Goal: Information Seeking & Learning: Learn about a topic

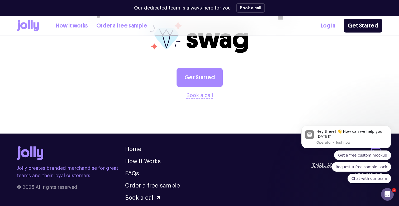
scroll to position [1465, 0]
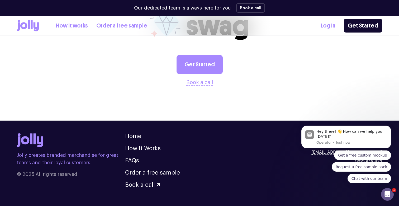
click at [77, 24] on link "How it works" at bounding box center [72, 25] width 32 height 9
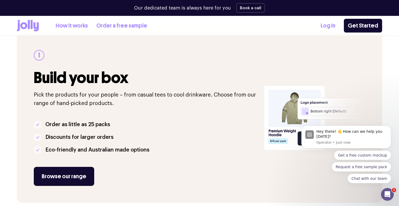
scroll to position [78, 0]
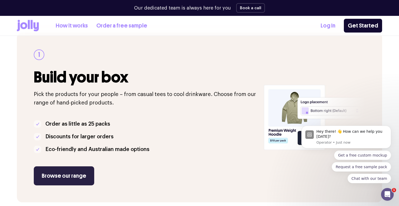
click at [64, 178] on link "Browse our range" at bounding box center [64, 175] width 60 height 19
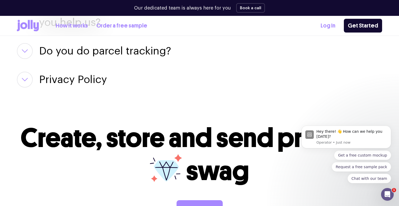
scroll to position [976, 0]
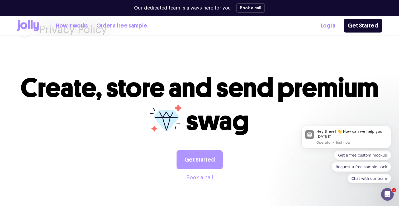
click at [211, 156] on link "Get Started" at bounding box center [199, 159] width 46 height 19
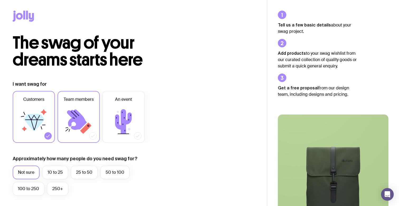
click at [80, 109] on icon at bounding box center [79, 122] width 32 height 32
click at [0, 0] on input "Team members" at bounding box center [0, 0] width 0 height 0
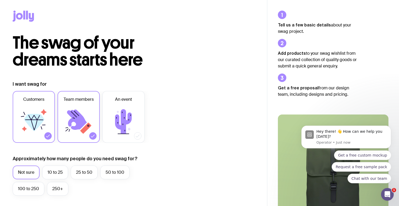
click at [49, 129] on icon at bounding box center [34, 122] width 32 height 32
click at [0, 0] on input "Customers" at bounding box center [0, 0] width 0 height 0
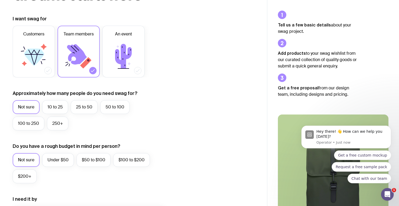
scroll to position [65, 0]
click at [81, 109] on label "25 to 50" at bounding box center [84, 107] width 27 height 14
click at [0, 0] on input "25 to 50" at bounding box center [0, 0] width 0 height 0
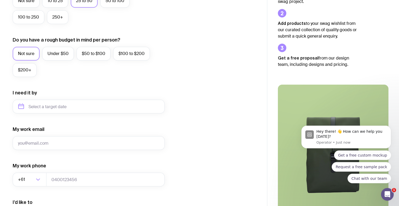
scroll to position [186, 0]
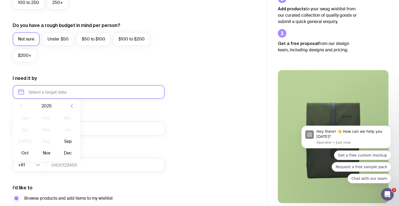
click at [40, 93] on input "text" at bounding box center [89, 92] width 152 height 14
click at [35, 151] on button "Sep" at bounding box center [24, 156] width 19 height 11
type input "[DATE]"
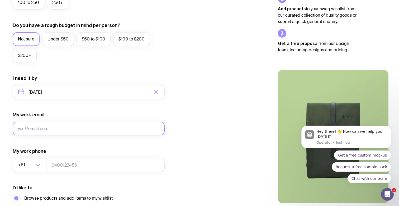
click at [61, 128] on input "My work email" at bounding box center [89, 128] width 152 height 14
type input "[EMAIL_ADDRESS][DOMAIN_NAME]"
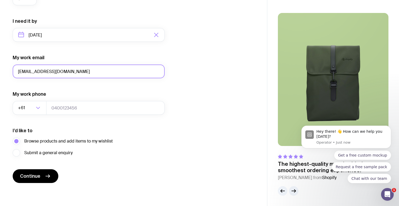
scroll to position [243, 0]
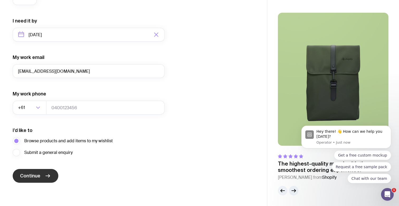
click at [36, 175] on span "Continue" at bounding box center [30, 175] width 20 height 6
click at [85, 108] on input "tel" at bounding box center [105, 108] width 118 height 14
type input "0410850512"
click at [30, 175] on span "Continue" at bounding box center [30, 175] width 20 height 6
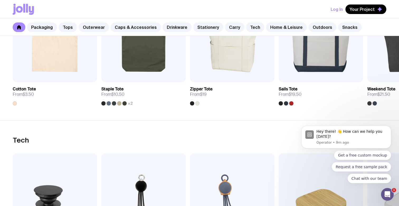
scroll to position [1192, 0]
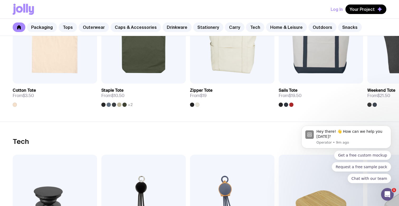
click at [19, 7] on icon at bounding box center [19, 9] width 7 height 7
click at [30, 9] on icon at bounding box center [31, 10] width 5 height 9
click at [127, 25] on link "Caps & Accessories" at bounding box center [136, 26] width 50 height 9
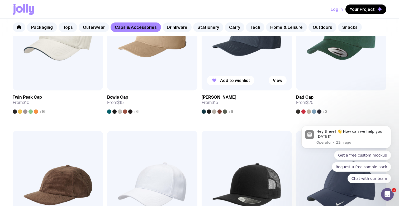
scroll to position [160, 0]
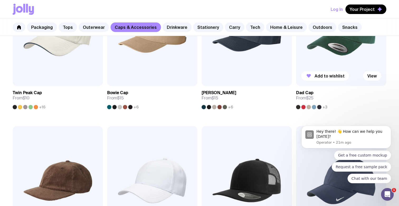
click at [328, 69] on img at bounding box center [341, 32] width 90 height 108
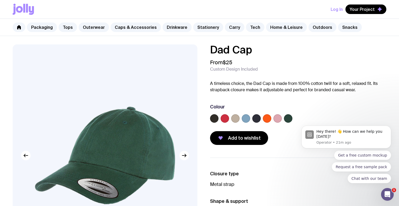
click at [246, 116] on label at bounding box center [246, 118] width 8 height 8
click at [0, 0] on input "radio" at bounding box center [0, 0] width 0 height 0
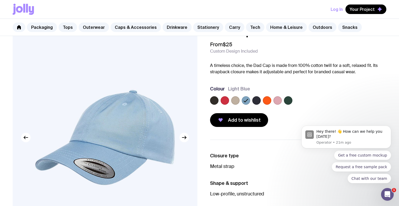
scroll to position [20, 0]
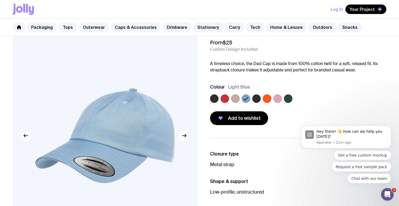
click at [271, 99] on label at bounding box center [267, 98] width 8 height 8
click at [0, 0] on input "radio" at bounding box center [0, 0] width 0 height 0
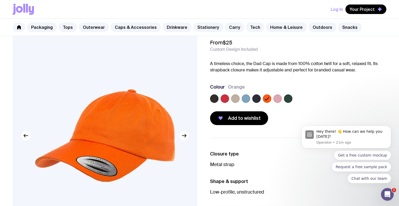
click at [225, 99] on label at bounding box center [225, 98] width 8 height 8
click at [0, 0] on input "radio" at bounding box center [0, 0] width 0 height 0
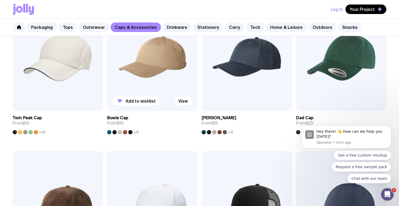
scroll to position [136, 0]
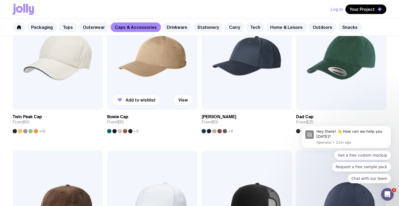
click at [137, 130] on span "+6" at bounding box center [135, 131] width 5 height 4
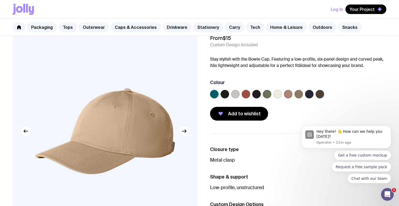
scroll to position [19, 0]
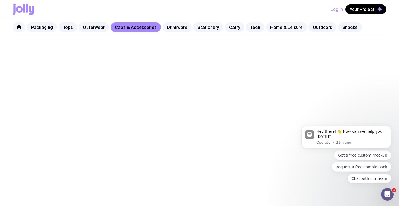
scroll to position [136, 0]
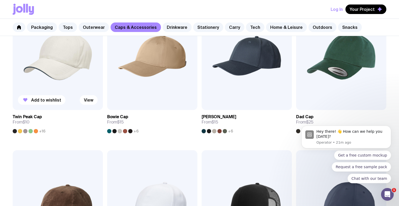
click at [43, 130] on span "+16" at bounding box center [42, 131] width 6 height 4
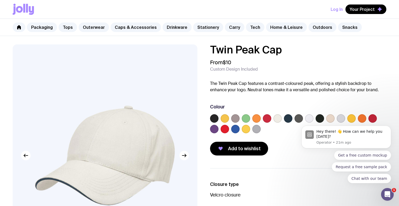
click at [231, 131] on div at bounding box center [298, 124] width 176 height 21
click at [234, 129] on label at bounding box center [235, 129] width 8 height 8
click at [0, 0] on input "radio" at bounding box center [0, 0] width 0 height 0
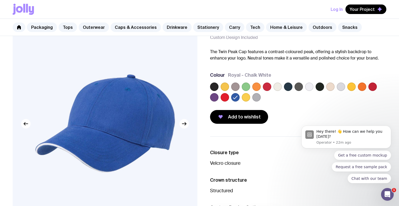
scroll to position [23, 0]
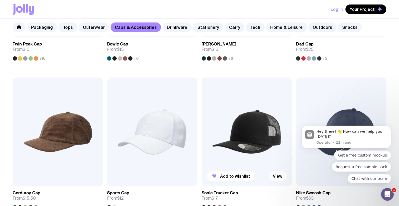
scroll to position [209, 0]
click at [388, 194] on icon "Open Intercom Messenger" at bounding box center [387, 194] width 9 height 9
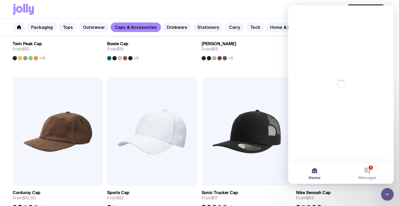
scroll to position [0, 0]
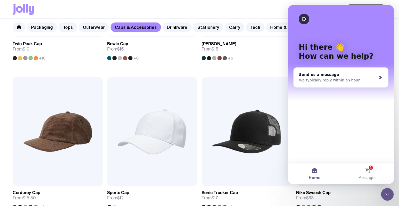
click at [388, 190] on div "Close Intercom Messenger" at bounding box center [387, 194] width 13 height 13
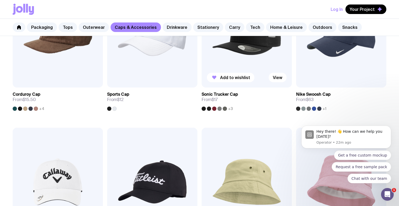
scroll to position [284, 0]
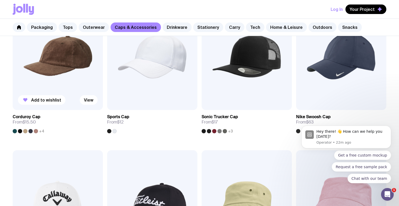
click at [42, 130] on span "+4" at bounding box center [41, 131] width 5 height 4
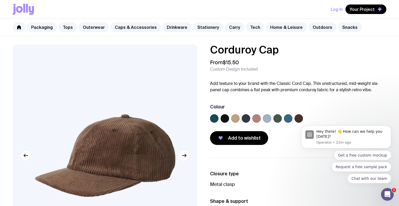
click at [287, 118] on label at bounding box center [288, 118] width 8 height 8
click at [0, 0] on input "radio" at bounding box center [0, 0] width 0 height 0
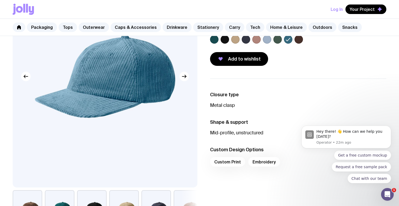
scroll to position [77, 0]
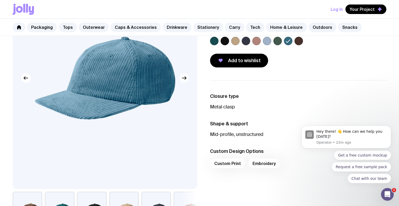
click at [185, 80] on icon "button" at bounding box center [184, 78] width 6 height 6
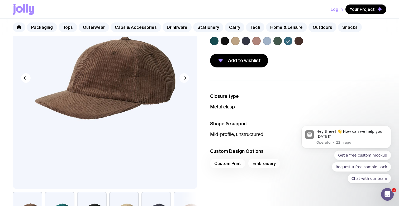
click at [185, 80] on icon "button" at bounding box center [184, 78] width 6 height 6
click at [184, 80] on icon "button" at bounding box center [184, 78] width 6 height 6
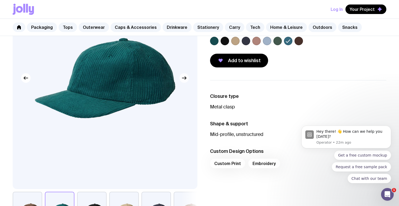
click at [184, 78] on icon "button" at bounding box center [184, 78] width 6 height 6
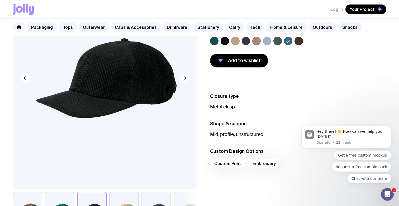
click at [184, 78] on icon "button" at bounding box center [184, 78] width 6 height 6
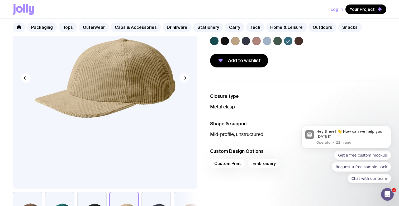
click at [184, 78] on icon "button" at bounding box center [184, 78] width 6 height 6
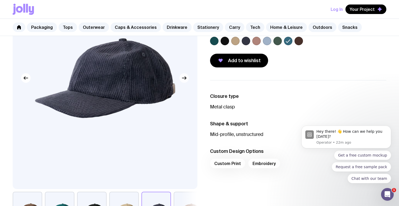
click at [184, 78] on icon "button" at bounding box center [184, 78] width 6 height 6
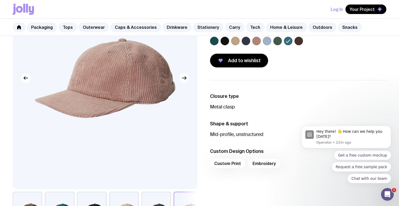
scroll to position [0, 0]
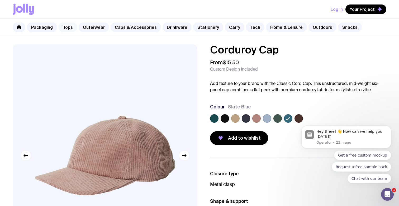
click at [71, 28] on link "Tops" at bounding box center [68, 26] width 18 height 9
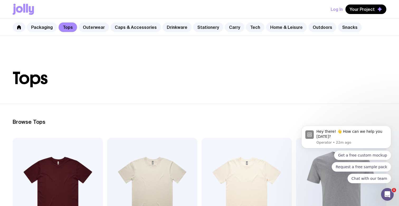
click at [54, 28] on link "Packaging" at bounding box center [42, 26] width 30 height 9
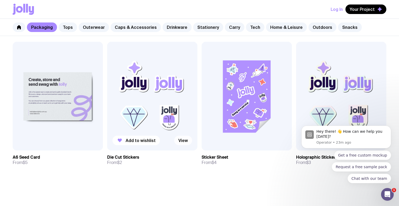
scroll to position [534, 0]
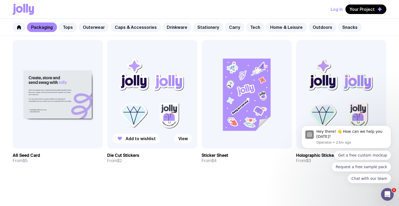
click at [183, 135] on link "View" at bounding box center [183, 137] width 18 height 9
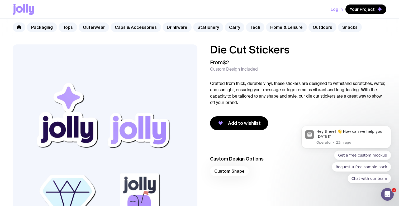
click at [229, 173] on div "Custom Shape" at bounding box center [298, 172] width 176 height 13
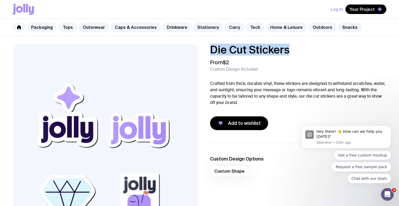
drag, startPoint x: 210, startPoint y: 49, endPoint x: 290, endPoint y: 49, distance: 79.9
click at [290, 49] on h1 "Die Cut Stickers" at bounding box center [298, 49] width 176 height 11
click at [236, 122] on span "Add to wishlist" at bounding box center [244, 123] width 33 height 6
click at [93, 28] on link "Outerwear" at bounding box center [94, 26] width 30 height 9
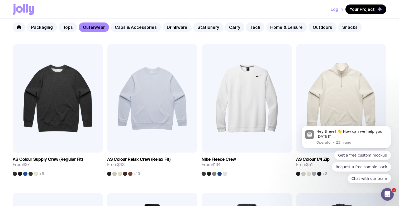
scroll to position [106, 0]
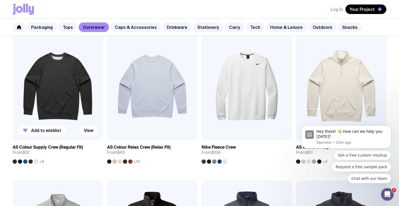
click at [28, 160] on div at bounding box center [30, 161] width 4 height 4
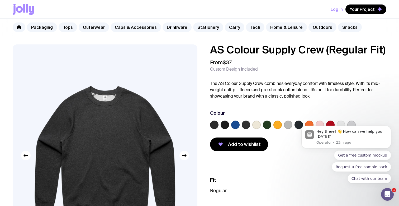
click at [233, 124] on label at bounding box center [235, 124] width 8 height 8
click at [0, 0] on input "radio" at bounding box center [0, 0] width 0 height 0
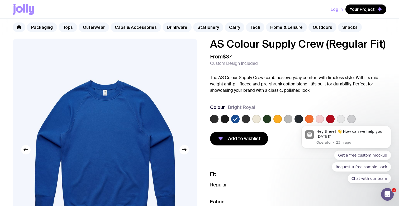
scroll to position [6, 0]
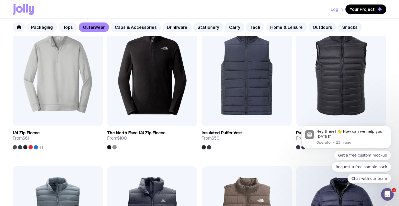
scroll to position [242, 0]
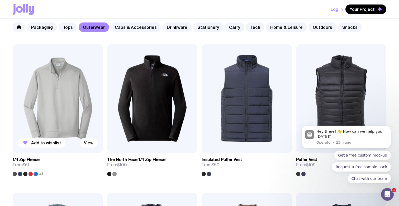
click at [36, 173] on div at bounding box center [36, 173] width 4 height 4
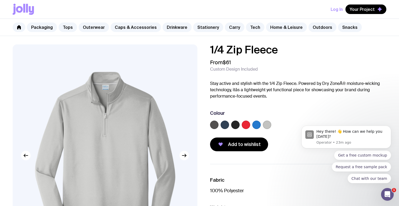
click at [255, 125] on label at bounding box center [256, 124] width 8 height 8
click at [0, 0] on input "radio" at bounding box center [0, 0] width 0 height 0
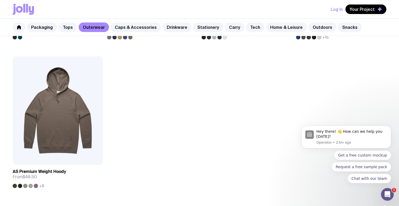
scroll to position [848, 0]
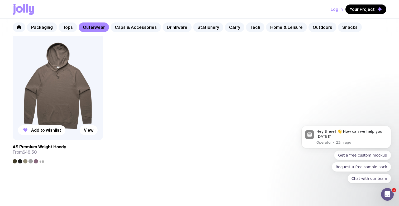
click at [60, 95] on img at bounding box center [58, 86] width 90 height 108
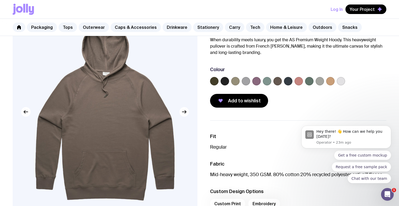
scroll to position [31, 0]
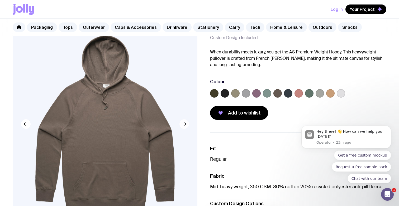
click at [184, 124] on icon "button" at bounding box center [184, 124] width 6 height 6
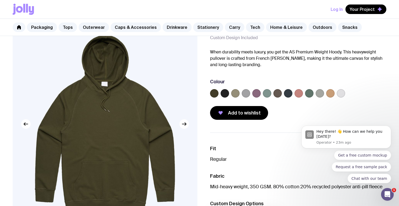
click at [224, 93] on label at bounding box center [225, 93] width 8 height 8
click at [0, 0] on input "radio" at bounding box center [0, 0] width 0 height 0
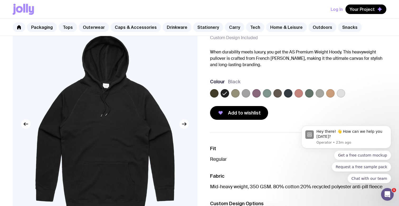
click at [247, 93] on label at bounding box center [246, 93] width 8 height 8
click at [0, 0] on input "radio" at bounding box center [0, 0] width 0 height 0
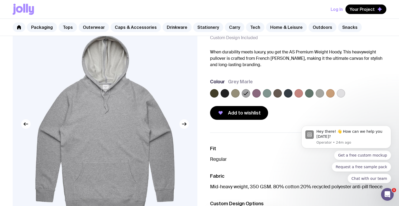
click at [337, 92] on body "Hey there! 👋 How can we help you [DATE]? Operator • 24m ago Get a free custom m…" at bounding box center [345, 138] width 101 height 102
click at [237, 93] on label at bounding box center [235, 93] width 8 height 8
click at [0, 0] on input "radio" at bounding box center [0, 0] width 0 height 0
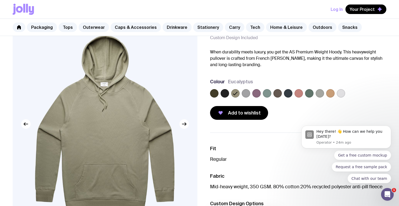
click at [215, 93] on label at bounding box center [214, 93] width 8 height 8
click at [0, 0] on input "radio" at bounding box center [0, 0] width 0 height 0
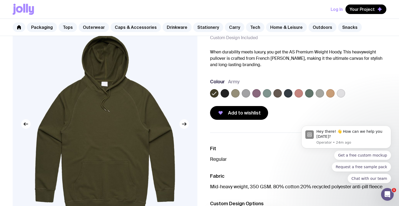
click at [245, 93] on label at bounding box center [246, 93] width 8 height 8
click at [0, 0] on input "radio" at bounding box center [0, 0] width 0 height 0
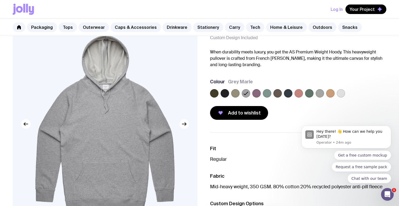
click at [272, 95] on div at bounding box center [298, 94] width 176 height 11
click at [267, 94] on label at bounding box center [267, 93] width 8 height 8
click at [0, 0] on input "radio" at bounding box center [0, 0] width 0 height 0
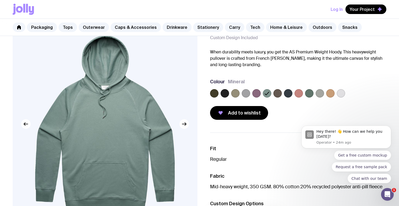
click at [276, 94] on label at bounding box center [277, 93] width 8 height 8
click at [0, 0] on input "radio" at bounding box center [0, 0] width 0 height 0
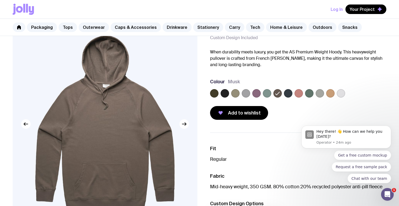
click at [296, 93] on body "Hey there! 👋 How can we help you [DATE]? Operator • 24m ago Get a free custom m…" at bounding box center [345, 138] width 101 height 102
click at [307, 93] on body "Hey there! 👋 How can we help you [DATE]? Operator • 24m ago Get a free custom m…" at bounding box center [345, 138] width 101 height 102
click at [317, 94] on body "Hey there! 👋 How can we help you [DATE]? Operator • 24m ago Get a free custom m…" at bounding box center [345, 138] width 101 height 102
click at [328, 94] on body "Hey there! 👋 How can we help you [DATE]? Operator • 24m ago Get a free custom m…" at bounding box center [345, 138] width 101 height 102
click at [335, 94] on body "Hey there! 👋 How can we help you [DATE]? Operator • 24m ago Get a free custom m…" at bounding box center [345, 138] width 101 height 102
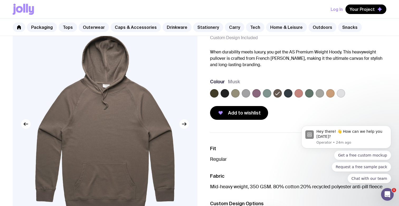
click at [234, 82] on span "Musk" at bounding box center [234, 81] width 12 height 6
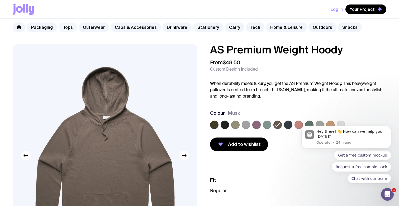
click at [59, 28] on link "Tops" at bounding box center [68, 26] width 18 height 9
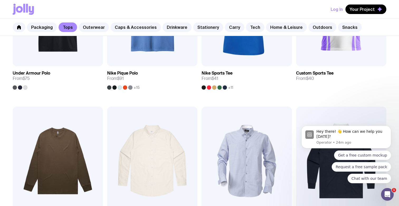
scroll to position [598, 0]
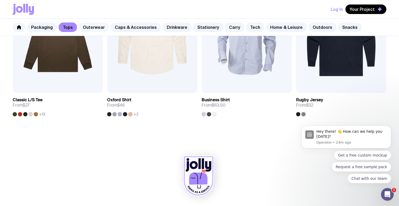
click at [94, 26] on link "Outerwear" at bounding box center [94, 26] width 30 height 9
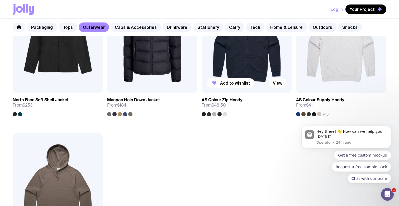
scroll to position [751, 0]
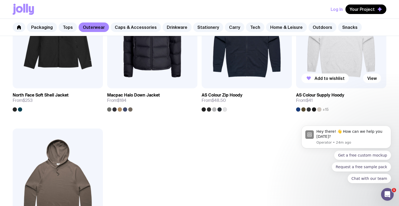
click at [339, 57] on img at bounding box center [341, 34] width 90 height 108
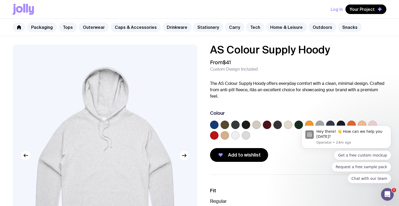
click at [214, 120] on label at bounding box center [214, 124] width 8 height 8
click at [0, 0] on input "radio" at bounding box center [0, 0] width 0 height 0
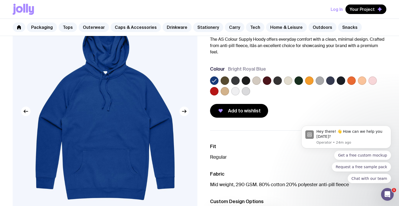
scroll to position [37, 0]
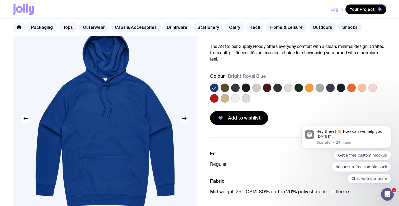
click at [186, 121] on button "button" at bounding box center [183, 117] width 9 height 9
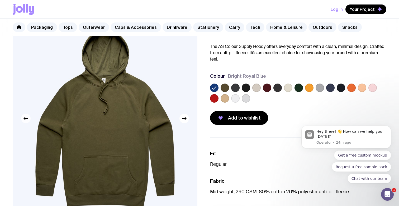
click at [27, 119] on icon "button" at bounding box center [26, 118] width 6 height 6
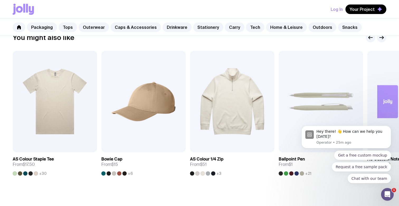
scroll to position [336, 0]
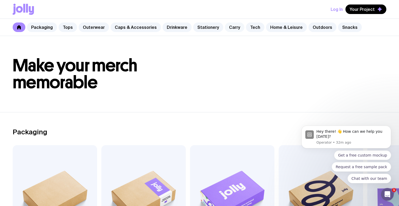
click at [232, 28] on link "Carry" at bounding box center [235, 26] width 20 height 9
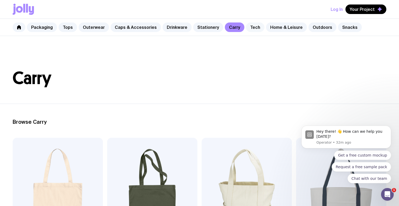
click at [250, 26] on link "Tech" at bounding box center [255, 26] width 18 height 9
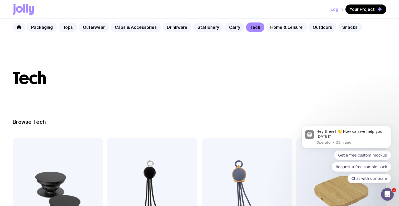
click at [271, 24] on link "Home & Leisure" at bounding box center [286, 26] width 41 height 9
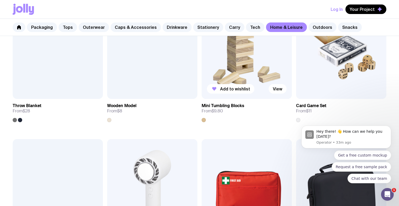
scroll to position [1001, 0]
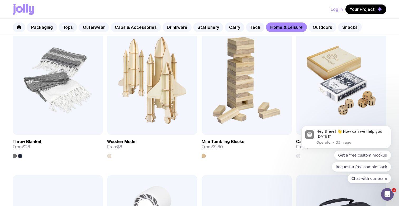
click at [315, 28] on link "Outdoors" at bounding box center [322, 26] width 28 height 9
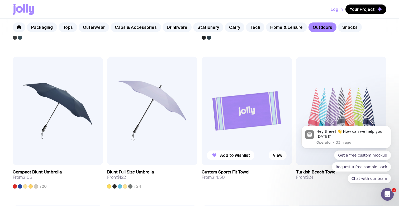
scroll to position [230, 0]
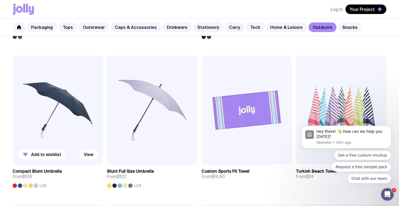
click at [23, 184] on div at bounding box center [25, 185] width 4 height 4
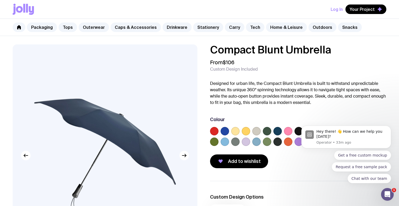
click at [225, 131] on label at bounding box center [225, 131] width 8 height 8
click at [0, 0] on input "radio" at bounding box center [0, 0] width 0 height 0
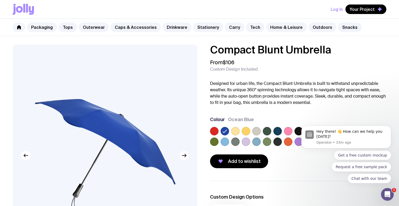
click at [186, 156] on icon "button" at bounding box center [184, 155] width 6 height 6
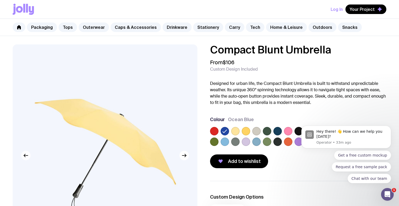
click at [26, 155] on icon "button" at bounding box center [26, 155] width 6 height 6
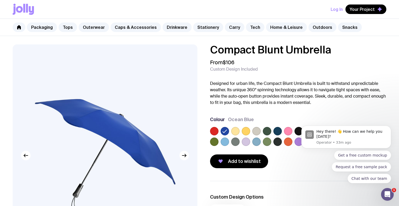
click at [242, 120] on span "Ocean Blue" at bounding box center [241, 119] width 26 height 6
click at [228, 29] on link "Carry" at bounding box center [235, 26] width 20 height 9
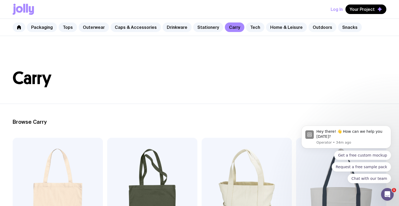
click at [312, 28] on link "Outdoors" at bounding box center [322, 26] width 28 height 9
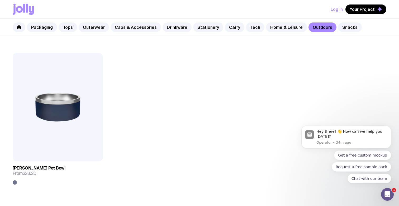
scroll to position [827, 0]
click at [341, 28] on link "Snacks" at bounding box center [350, 26] width 24 height 9
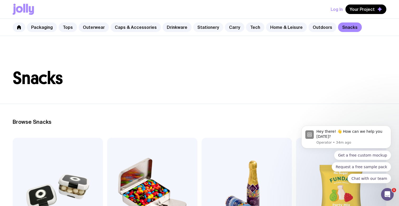
click at [201, 26] on link "Stationery" at bounding box center [208, 26] width 30 height 9
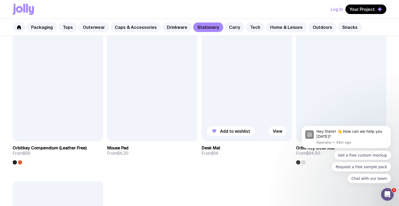
scroll to position [842, 0]
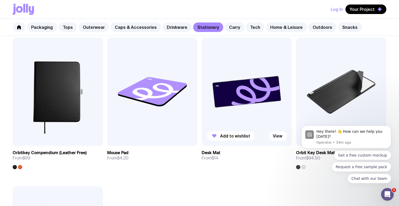
click at [262, 80] on img at bounding box center [247, 91] width 90 height 108
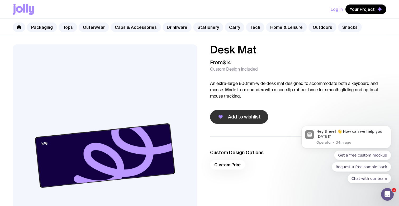
click at [235, 117] on span "Add to wishlist" at bounding box center [244, 116] width 33 height 6
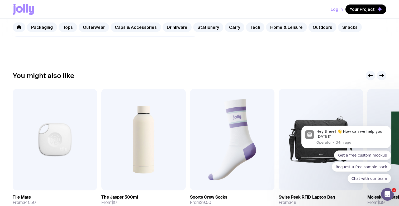
scroll to position [275, 0]
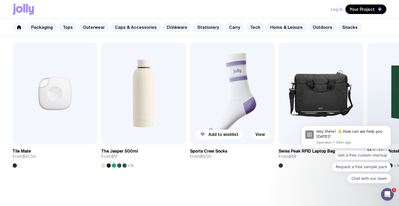
click at [231, 91] on img at bounding box center [232, 93] width 84 height 101
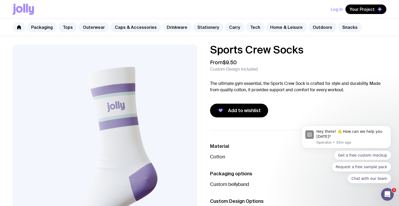
click at [168, 27] on link "Drinkware" at bounding box center [177, 26] width 29 height 9
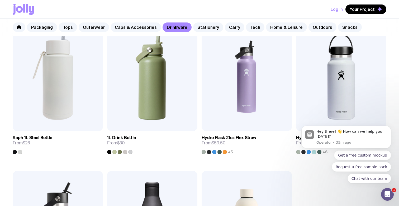
scroll to position [710, 0]
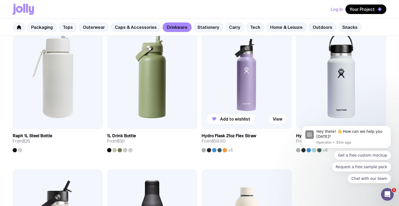
click at [217, 149] on div at bounding box center [219, 150] width 4 height 4
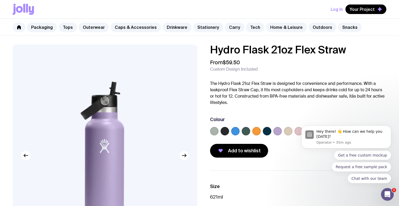
click at [233, 132] on label at bounding box center [235, 131] width 8 height 8
click at [0, 0] on input "radio" at bounding box center [0, 0] width 0 height 0
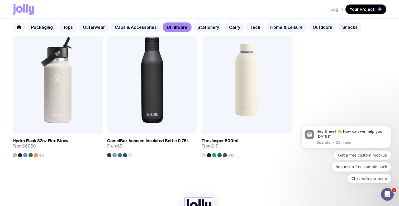
scroll to position [845, 0]
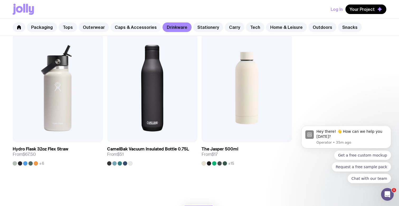
click at [140, 27] on link "Caps & Accessories" at bounding box center [136, 26] width 50 height 9
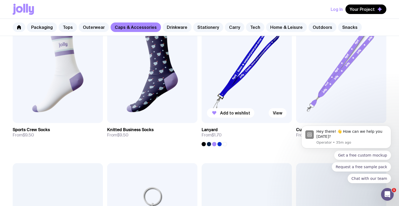
scroll to position [714, 0]
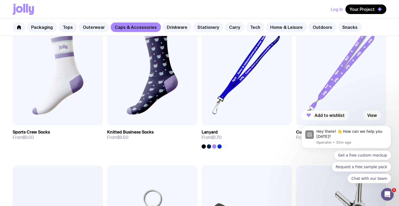
click at [334, 83] on img at bounding box center [341, 71] width 90 height 108
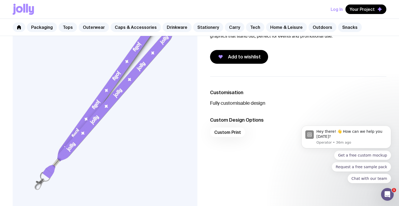
scroll to position [6, 0]
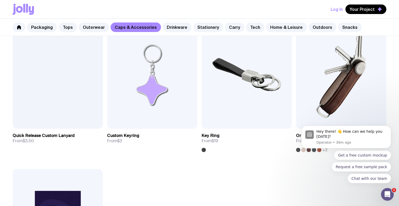
scroll to position [790, 0]
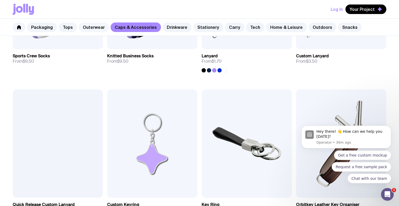
click at [90, 27] on link "Outerwear" at bounding box center [94, 26] width 30 height 9
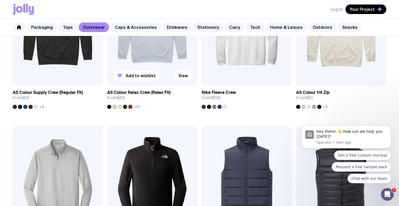
scroll to position [114, 0]
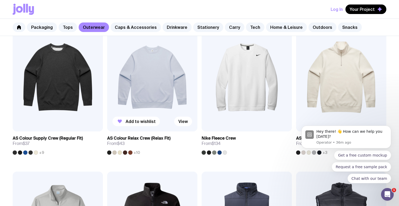
click at [143, 75] on img at bounding box center [152, 77] width 90 height 108
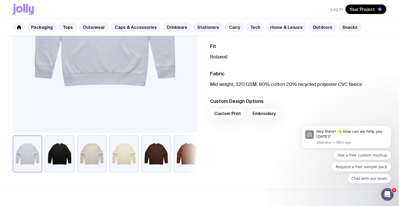
scroll to position [134, 0]
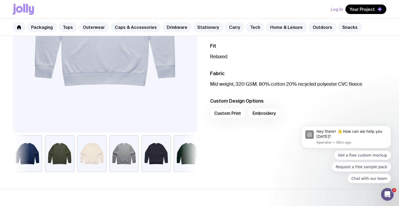
click at [36, 152] on button "button" at bounding box center [28, 153] width 30 height 37
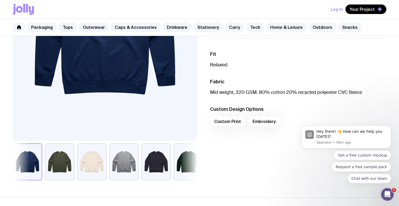
scroll to position [126, 0]
click at [95, 167] on button "button" at bounding box center [92, 161] width 30 height 37
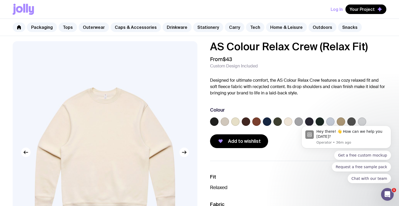
scroll to position [0, 0]
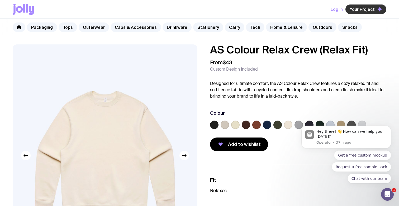
click at [363, 6] on button "Your Project" at bounding box center [365, 8] width 41 height 9
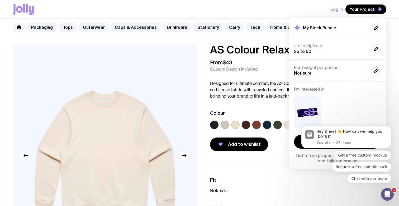
click at [375, 47] on icon "button" at bounding box center [376, 49] width 6 height 6
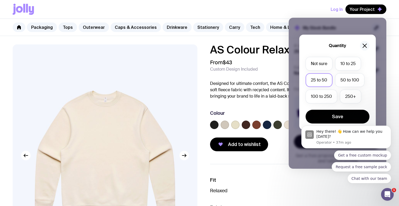
click at [365, 46] on icon "button" at bounding box center [365, 46] width 4 height 4
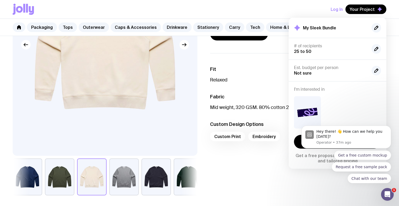
scroll to position [130, 0]
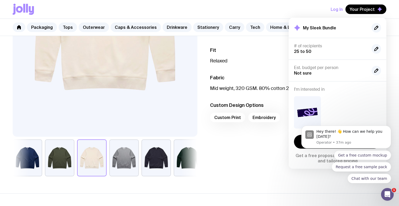
click at [388, 195] on icon "Open Intercom Messenger" at bounding box center [387, 194] width 9 height 9
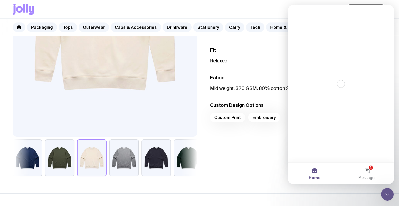
scroll to position [0, 0]
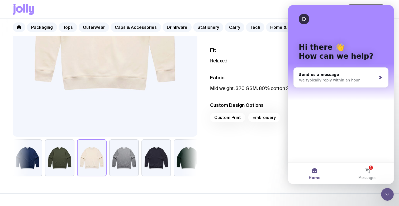
click at [387, 197] on icon "Close Intercom Messenger" at bounding box center [387, 194] width 6 height 6
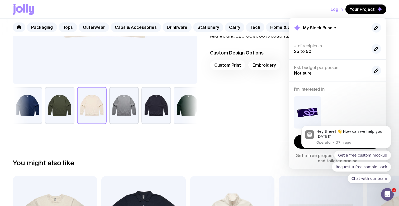
scroll to position [166, 0]
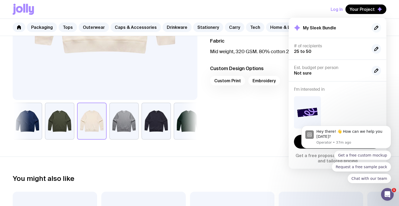
click at [375, 27] on icon "button" at bounding box center [376, 28] width 6 height 6
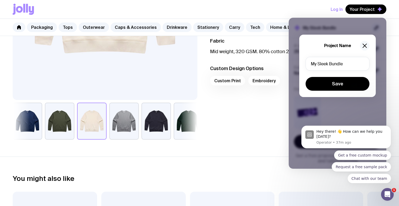
click at [365, 43] on icon "button" at bounding box center [364, 45] width 6 height 6
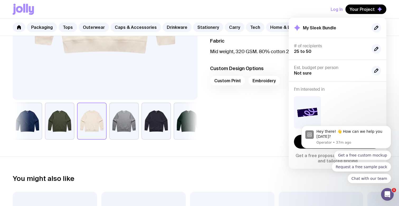
click at [248, 136] on div "Fit Relaxed Fabric Mid weight, 320 GSM. 80% cotton 20% recycled polyester CVC f…" at bounding box center [294, 68] width 185 height 142
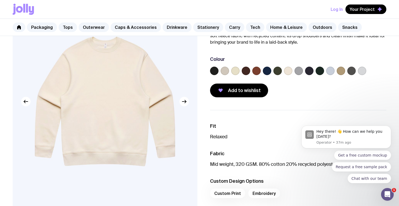
scroll to position [0, 0]
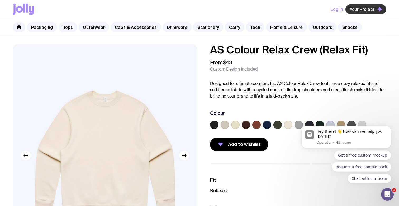
click at [374, 11] on span "Your Project" at bounding box center [362, 9] width 25 height 5
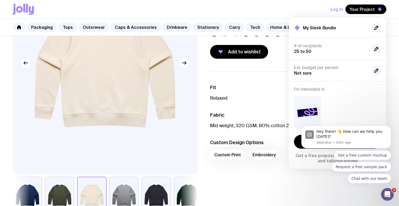
scroll to position [96, 0]
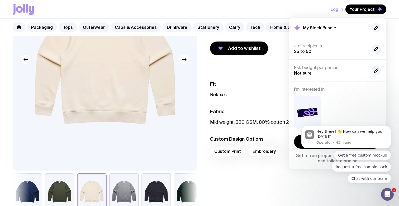
click at [303, 107] on body "Hey there! 👋 How can we help you today? Operator • 43m ago Get a free custom mo…" at bounding box center [345, 138] width 101 height 102
click at [250, 181] on div "Fit Relaxed Fabric Mid weight, 320 GSM. 80% cotton 20% recycled polyester CVC f…" at bounding box center [294, 139] width 185 height 142
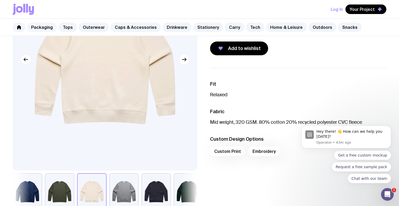
click at [39, 29] on link "Packaging" at bounding box center [42, 26] width 30 height 9
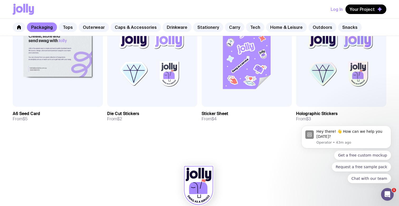
scroll to position [575, 0]
